Goal: Task Accomplishment & Management: Use online tool/utility

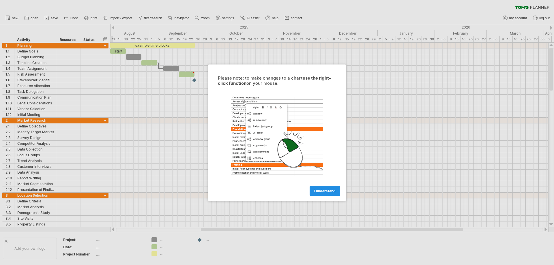
click at [319, 192] on span "I understand" at bounding box center [324, 191] width 21 height 4
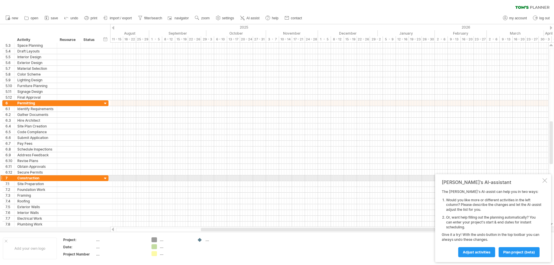
click at [547, 179] on div "[PERSON_NAME]'s AI-assistant The [PERSON_NAME]'s AI-assist can help you in two …" at bounding box center [493, 218] width 116 height 88
click at [549, 180] on div "[PERSON_NAME]'s AI-assistant The [PERSON_NAME]'s AI-assist can help you in two …" at bounding box center [493, 218] width 116 height 88
click at [545, 180] on div at bounding box center [544, 180] width 5 height 5
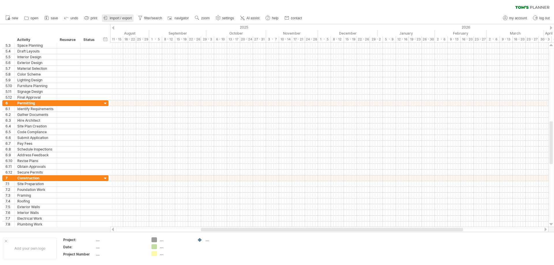
click at [121, 20] on span "import / export" at bounding box center [121, 18] width 22 height 4
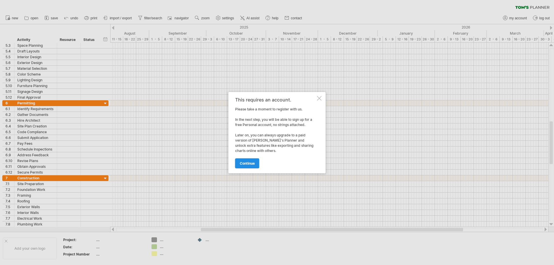
click at [243, 162] on span "continue" at bounding box center [247, 163] width 15 height 4
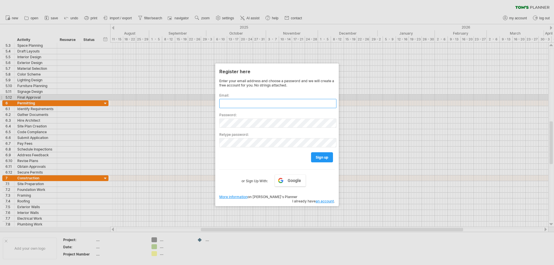
click at [239, 99] on input "text" at bounding box center [277, 103] width 117 height 9
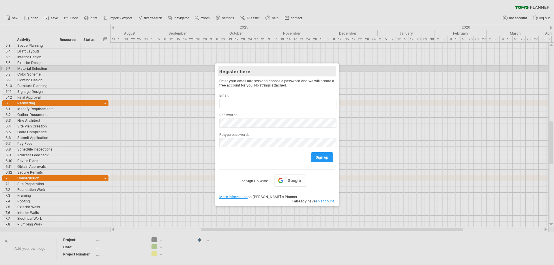
click at [334, 69] on div "Register here" at bounding box center [276, 71] width 115 height 10
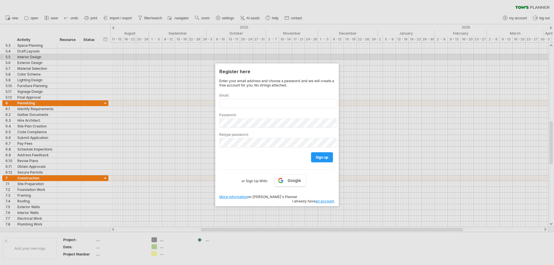
click at [441, 57] on div at bounding box center [277, 132] width 554 height 265
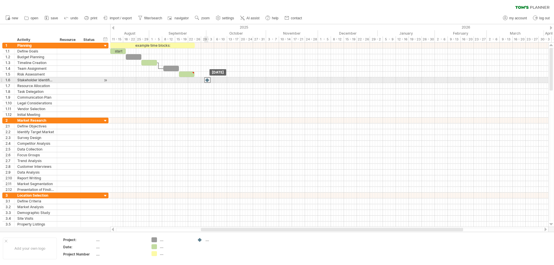
drag, startPoint x: 195, startPoint y: 80, endPoint x: 209, endPoint y: 78, distance: 14.2
click at [208, 78] on div at bounding box center [207, 79] width 6 height 5
drag, startPoint x: 208, startPoint y: 79, endPoint x: 360, endPoint y: 83, distance: 152.1
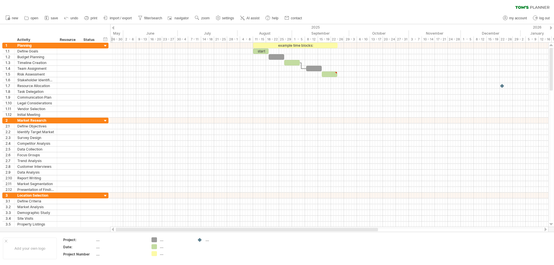
drag, startPoint x: 215, startPoint y: 231, endPoint x: 121, endPoint y: 232, distance: 93.5
click at [121, 232] on div at bounding box center [329, 230] width 438 height 6
click at [154, 240] on div "Trying to reach plan.tomsplanner.com Connected again... 0% clear filter new 1" at bounding box center [277, 132] width 554 height 265
click at [153, 249] on div "Trying to reach plan.tomsplanner.com Connected again... 0% clear filter new 1" at bounding box center [277, 132] width 554 height 265
click at [153, 254] on div "Trying to reach plan.tomsplanner.com Connected again... 0% clear filter new 1" at bounding box center [277, 132] width 554 height 265
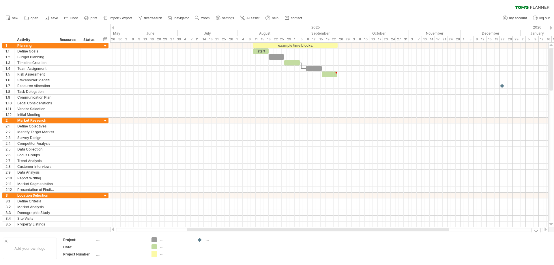
click at [161, 256] on div "...." at bounding box center [175, 253] width 31 height 5
click at [227, 240] on div "...." at bounding box center [220, 239] width 31 height 5
click at [89, 18] on icon at bounding box center [87, 18] width 6 height 6
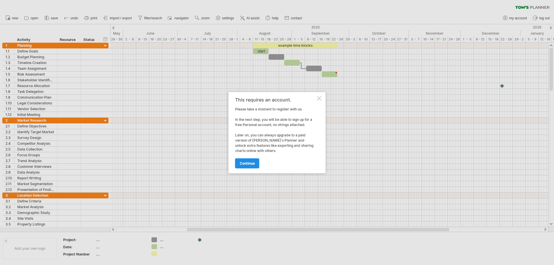
click at [246, 160] on link "continue" at bounding box center [247, 163] width 24 height 10
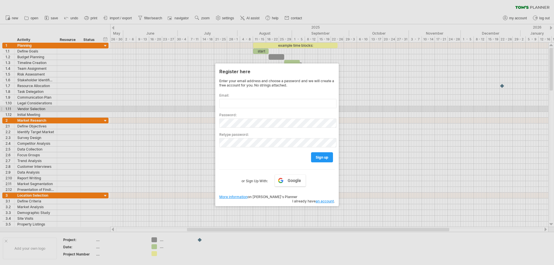
click at [383, 112] on div at bounding box center [277, 132] width 554 height 265
